Goal: Go to known website: Go to known website

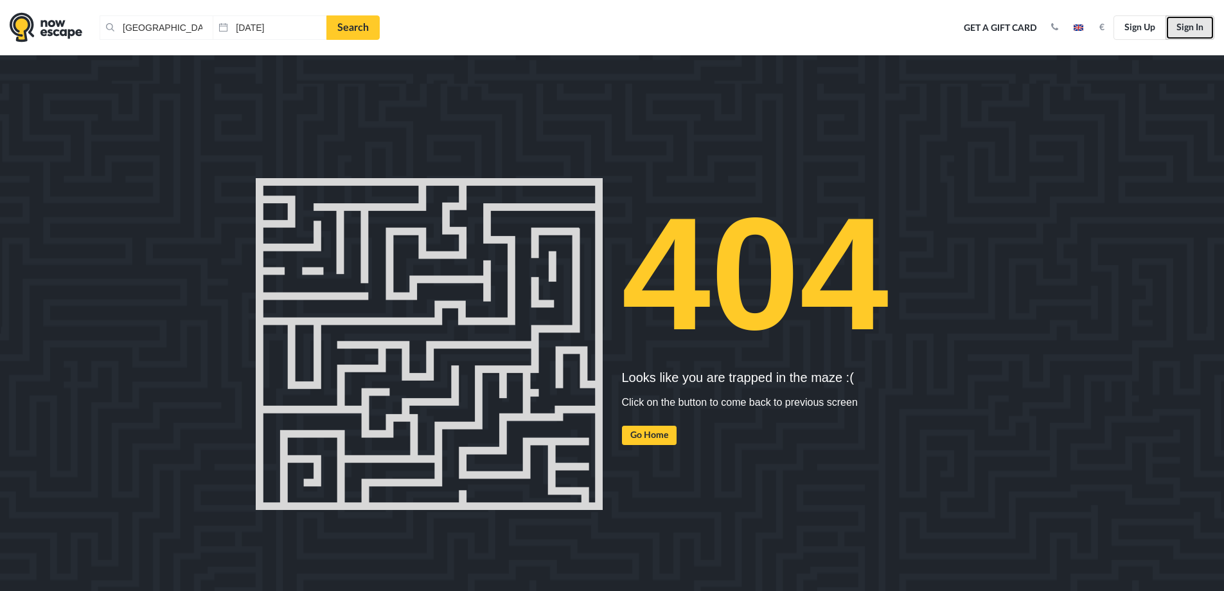
click at [1196, 26] on link "Sign In" at bounding box center [1190, 27] width 49 height 24
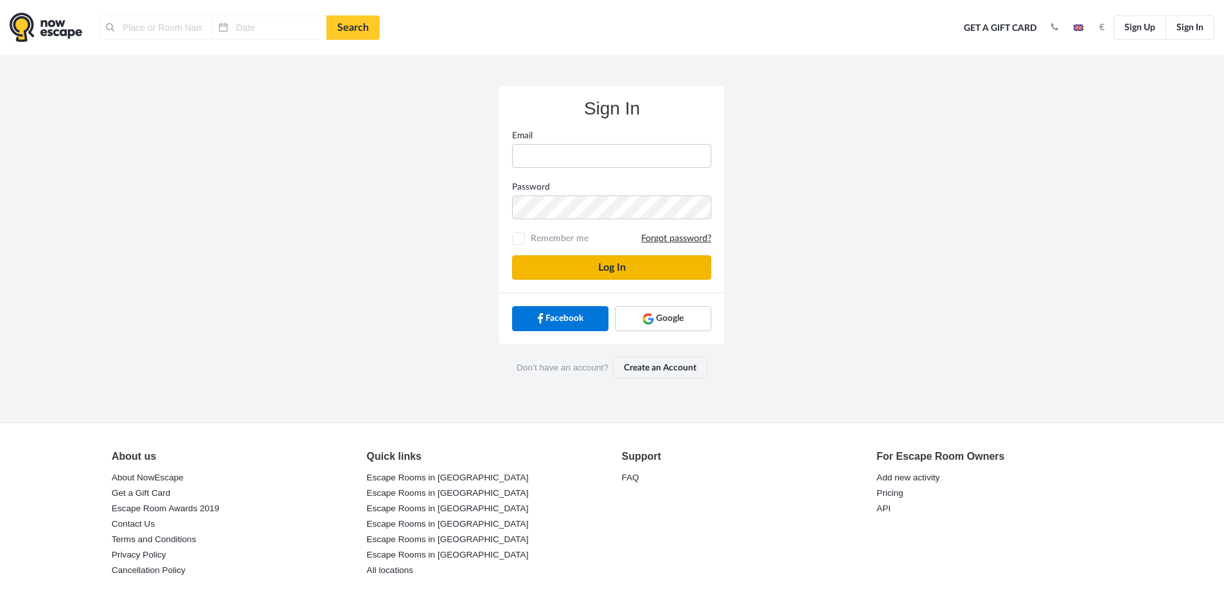
type input "[GEOGRAPHIC_DATA], [GEOGRAPHIC_DATA]"
type input "[DATE]"
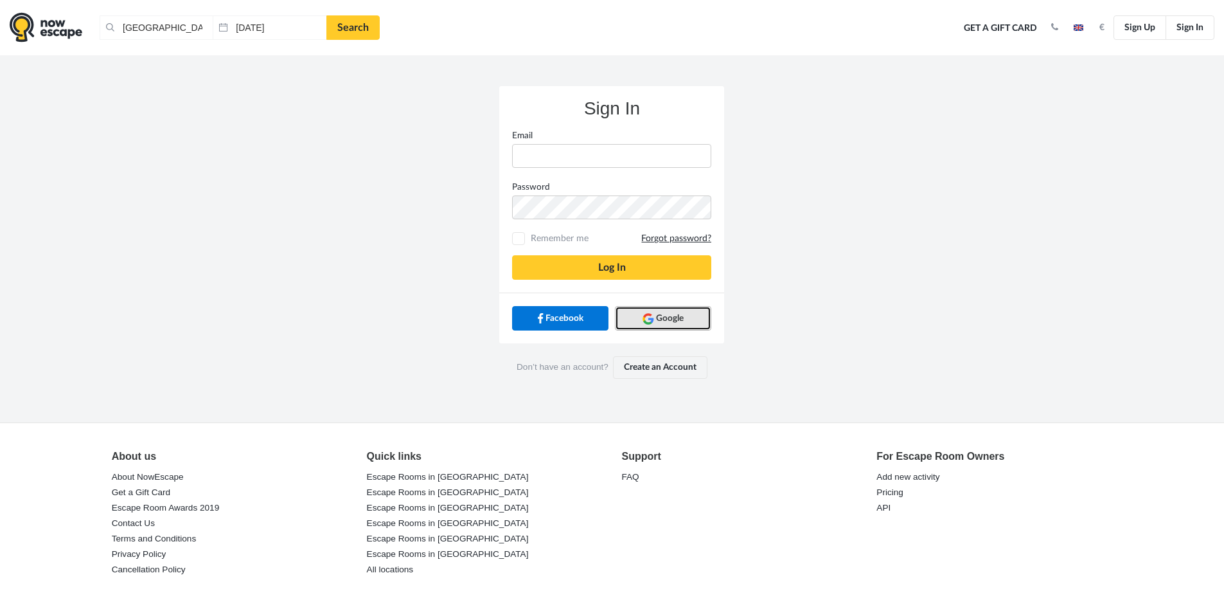
click at [661, 316] on span "Google" at bounding box center [670, 318] width 28 height 13
